Goal: Navigation & Orientation: Understand site structure

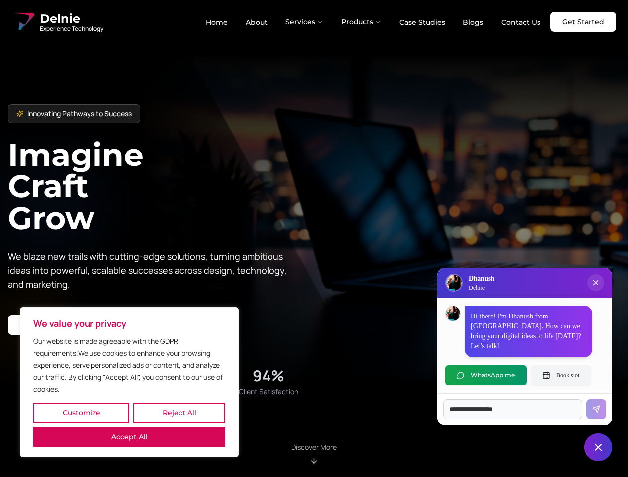
click at [81, 413] on button "Customize" at bounding box center [81, 413] width 96 height 20
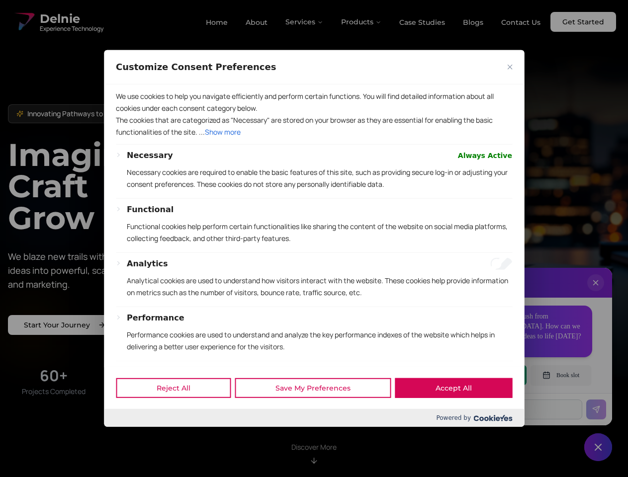
click at [179, 299] on p "Analytical cookies are used to understand how visitors interact with the websit…" at bounding box center [319, 287] width 385 height 24
click at [0, 0] on ul "Cookie _ga_X3MEP2WBDL Duration 2 years Description This cookie is installed by …" at bounding box center [0, 0] width 0 height 0
click at [314, 138] on p "The cookies that are categorized as "Necessary" are stored on your browser as t…" at bounding box center [314, 126] width 396 height 24
click at [305, 22] on div at bounding box center [314, 238] width 628 height 477
click at [361, 22] on div at bounding box center [314, 238] width 628 height 477
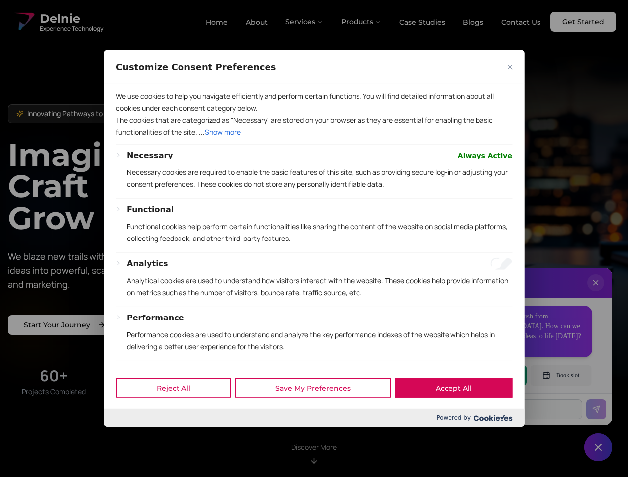
click at [595, 293] on div at bounding box center [314, 238] width 628 height 477
click at [485, 375] on div "Reject All Save My Preferences Accept All" at bounding box center [314, 388] width 420 height 42
click at [560, 375] on div at bounding box center [314, 238] width 628 height 477
click at [598, 447] on div at bounding box center [314, 238] width 628 height 477
